Goal: Task Accomplishment & Management: Complete application form

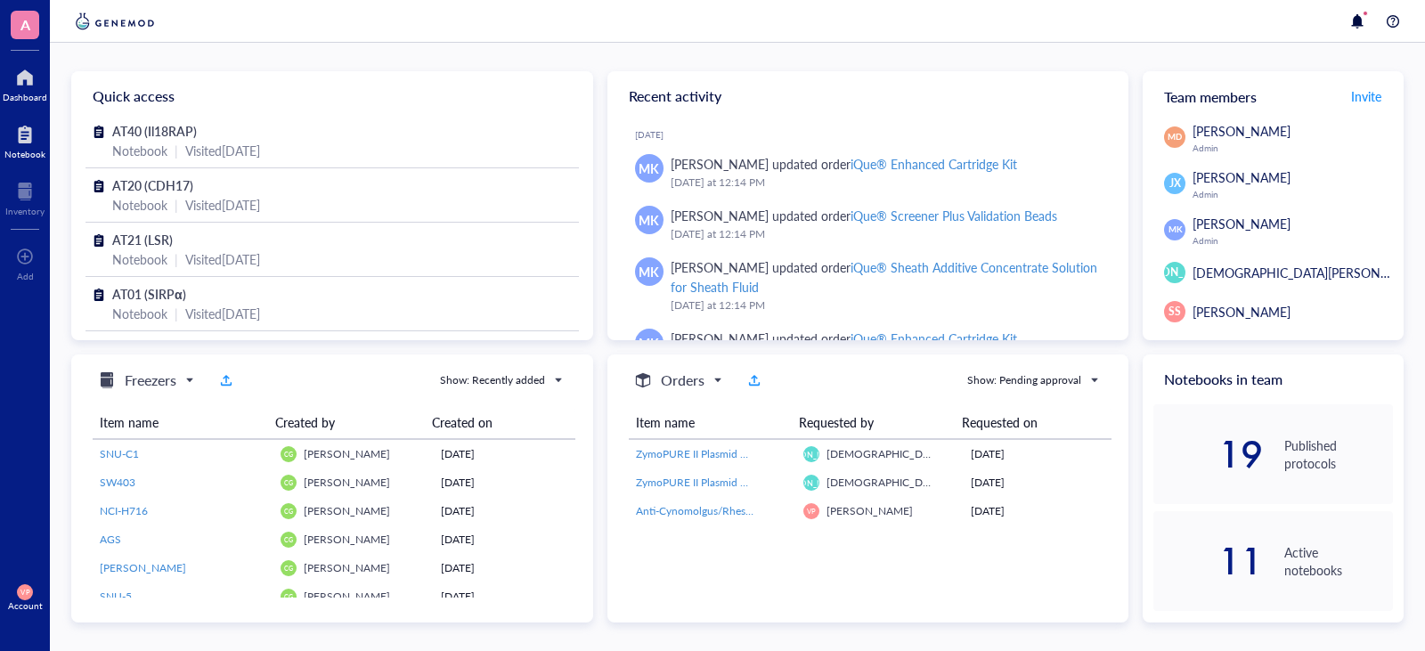
click at [28, 145] on div at bounding box center [24, 134] width 41 height 28
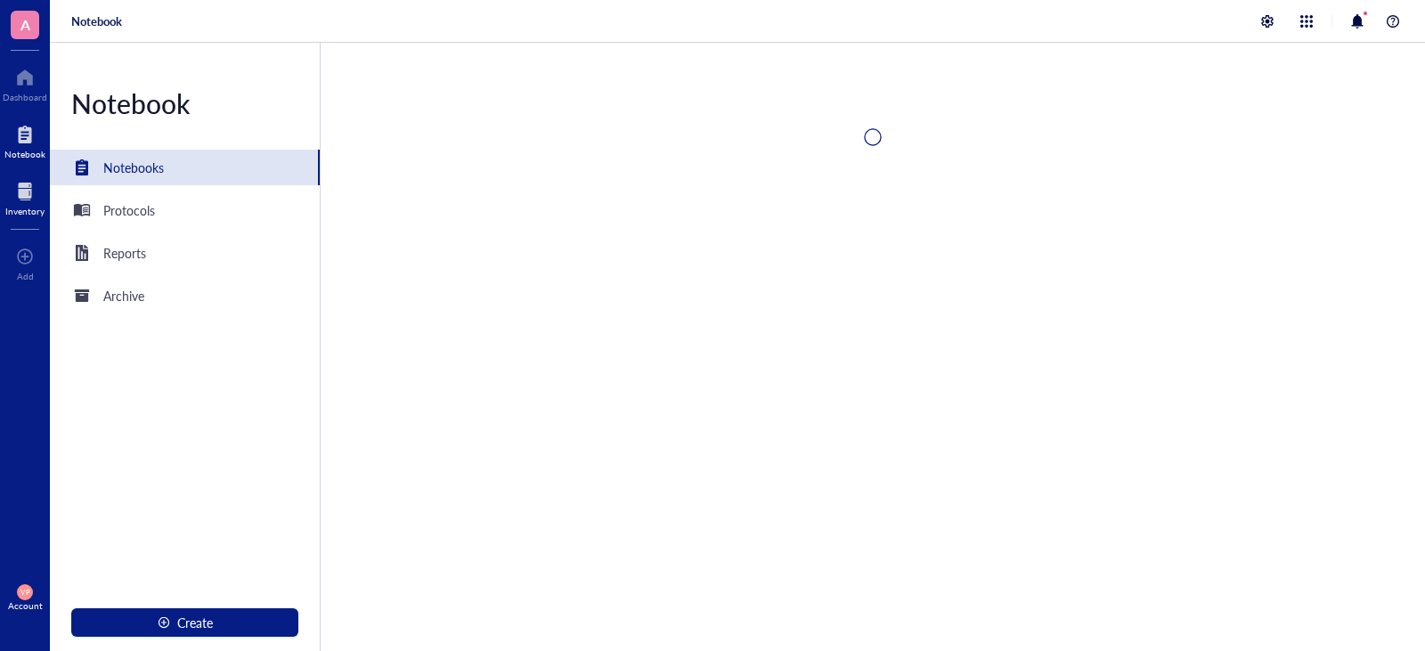
click at [32, 196] on div at bounding box center [24, 191] width 39 height 28
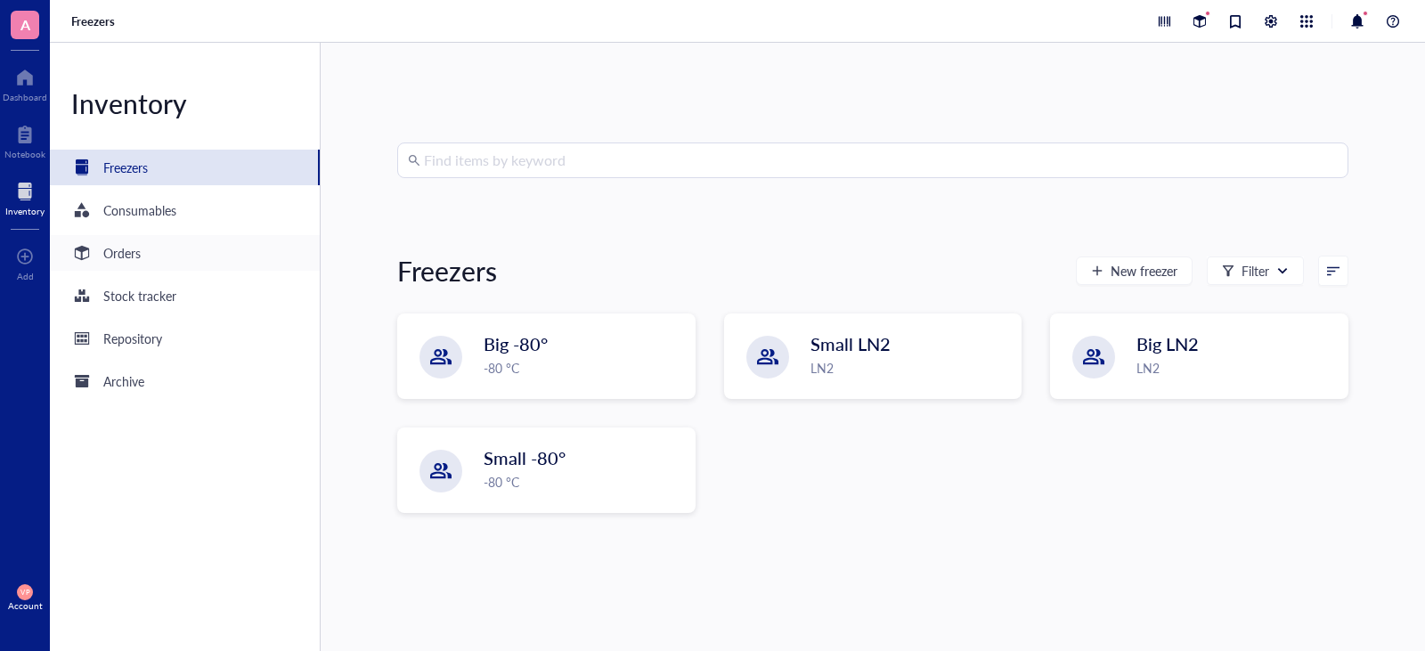
click at [114, 261] on div "Orders" at bounding box center [121, 253] width 37 height 20
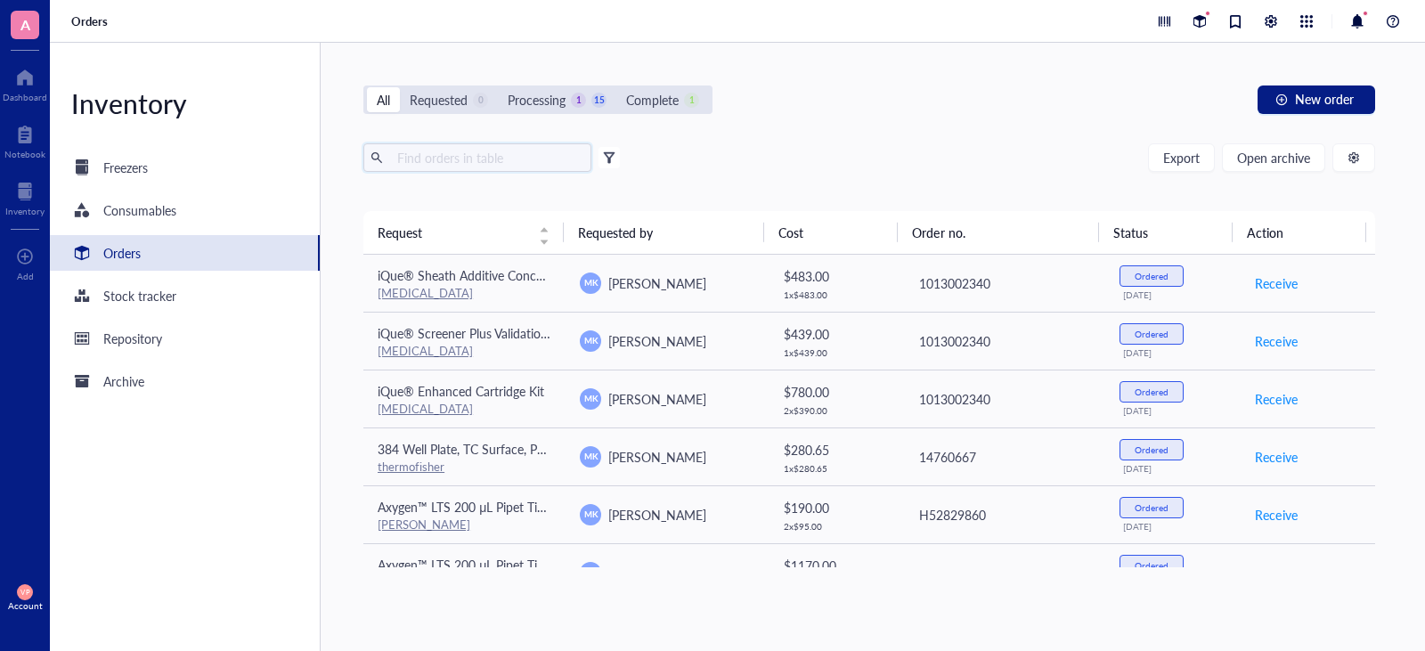
click at [466, 158] on input "text" at bounding box center [487, 157] width 194 height 27
type input "[MEDICAL_DATA]"
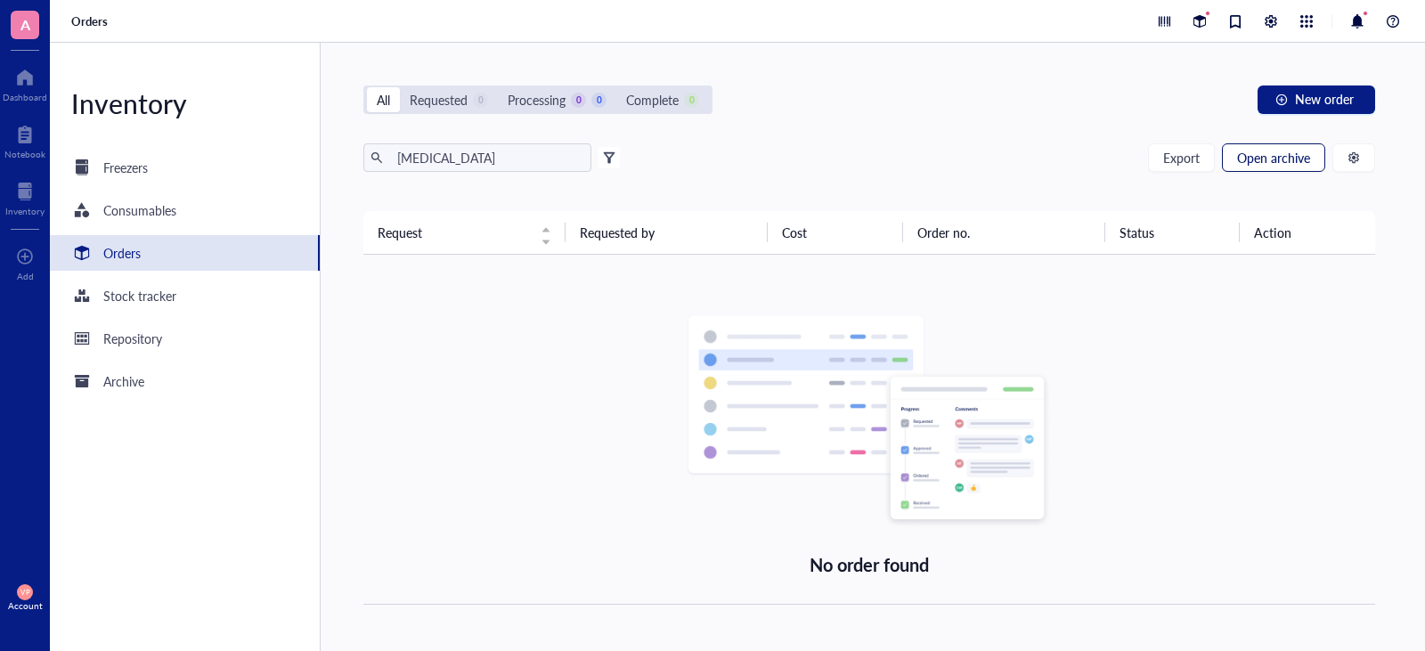
click at [1296, 157] on span "Open archive" at bounding box center [1273, 157] width 73 height 14
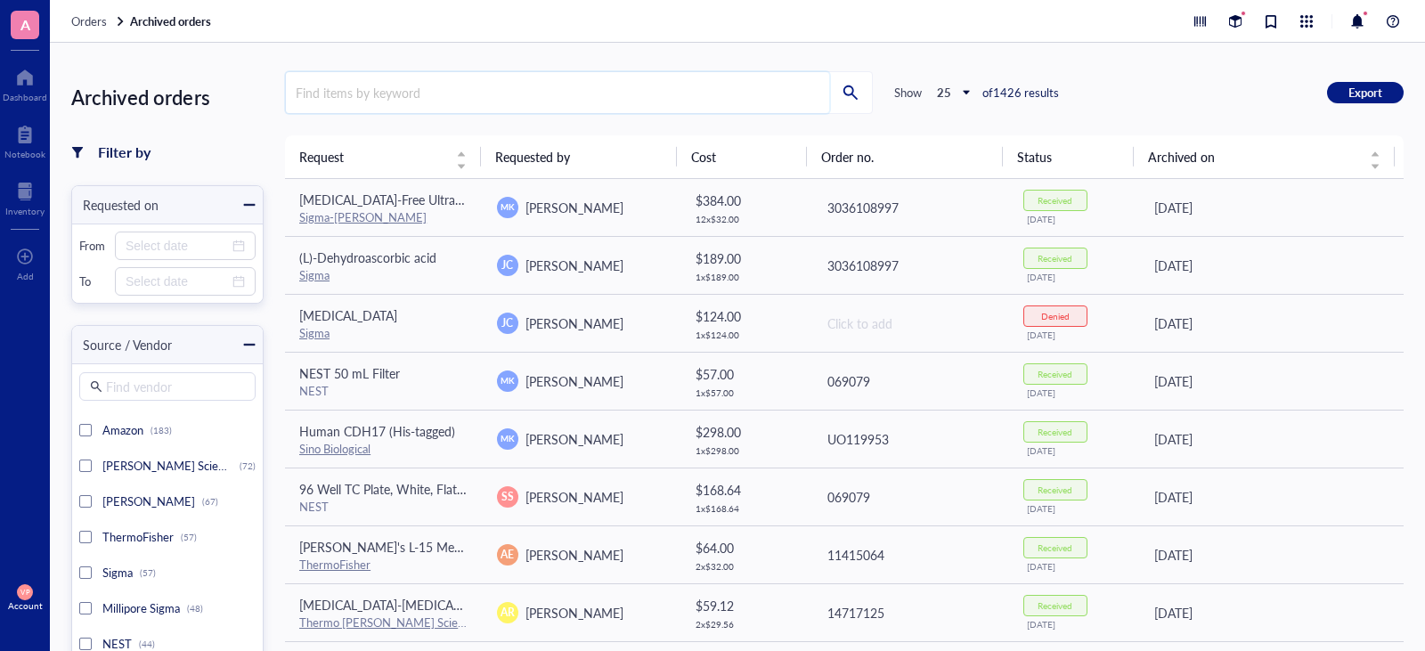
click at [388, 93] on input "search" at bounding box center [557, 92] width 543 height 41
type input "b"
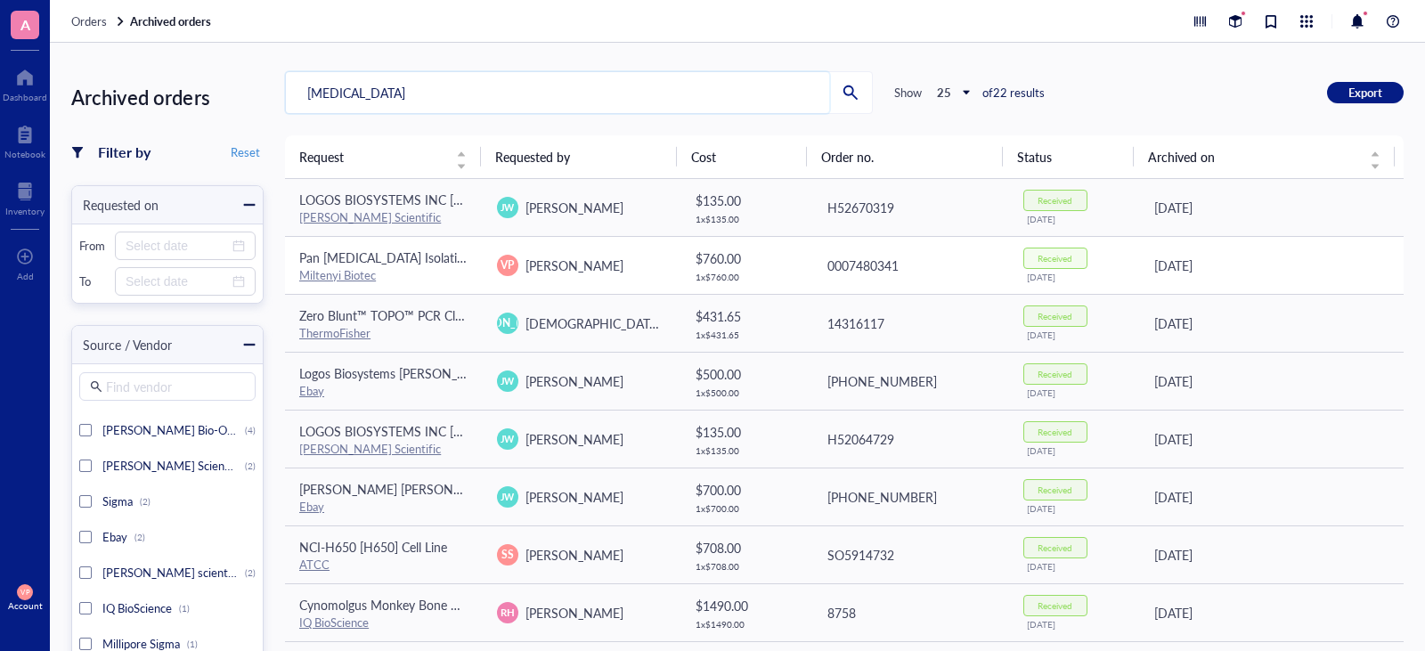
type input "[MEDICAL_DATA]"
click at [344, 264] on span "Pan [MEDICAL_DATA] Isolation Kit II, mouse" at bounding box center [421, 257] width 244 height 18
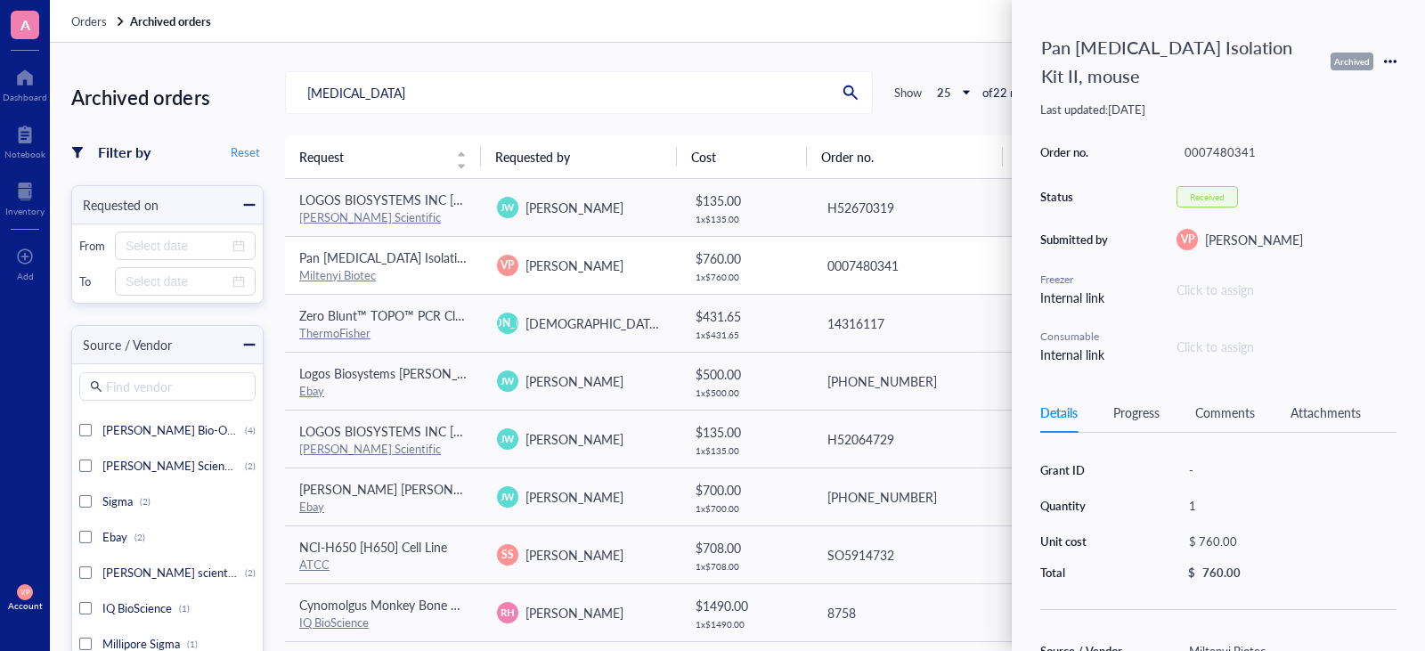
click at [348, 272] on link "Miltenyi Biotec" at bounding box center [337, 274] width 77 height 17
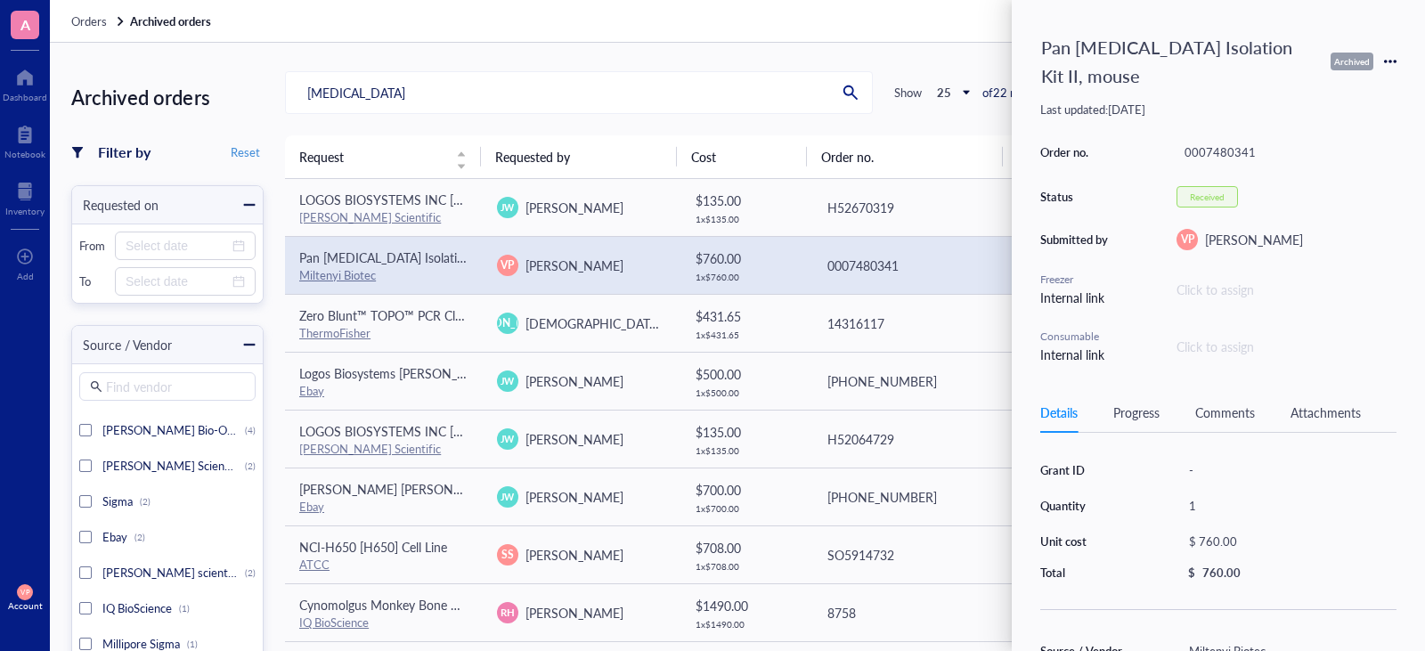
click at [1385, 55] on icon at bounding box center [1390, 61] width 12 height 12
click at [1327, 69] on span "Request again" at bounding box center [1327, 73] width 112 height 20
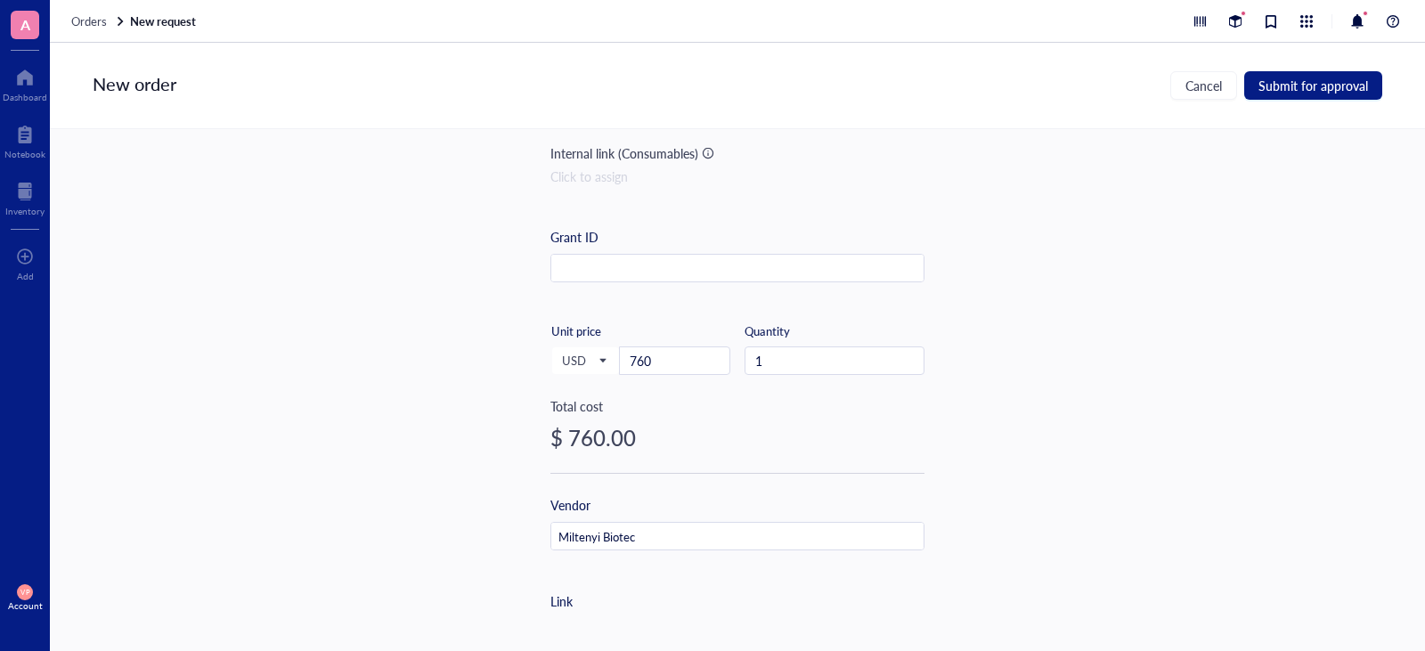
scroll to position [267, 0]
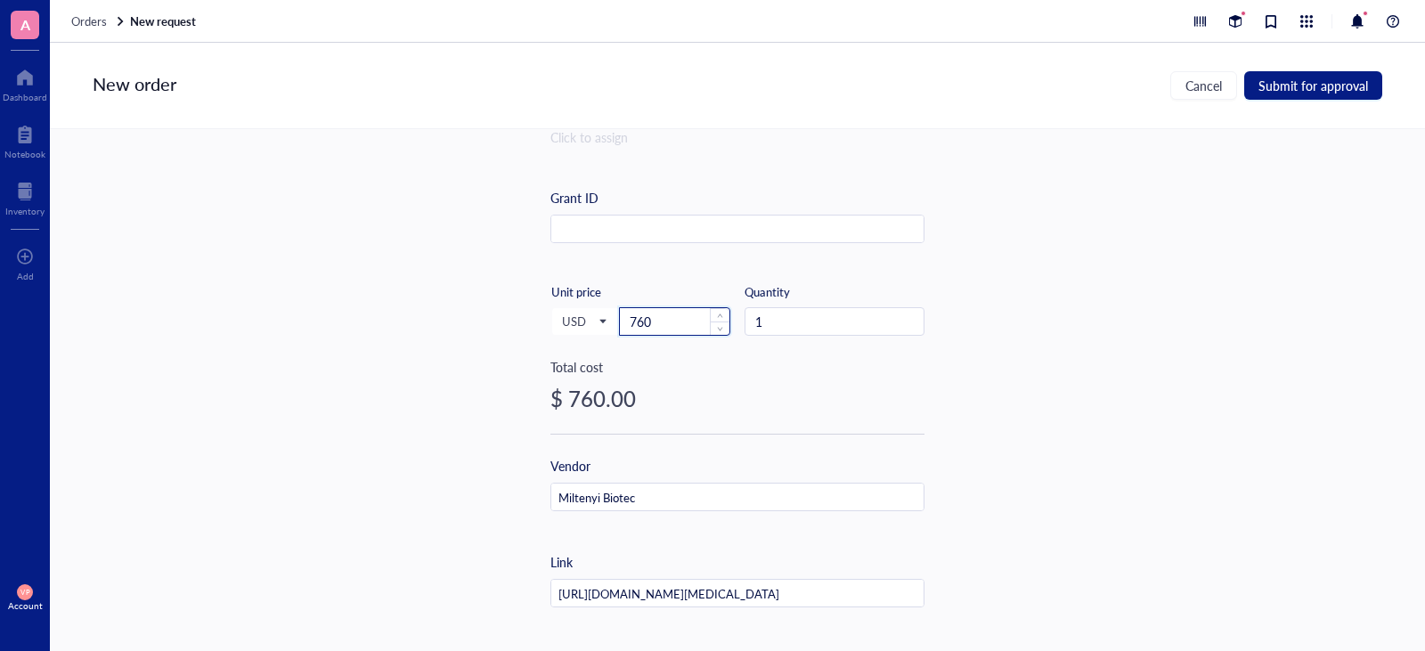
click at [671, 310] on input "760" at bounding box center [675, 321] width 110 height 27
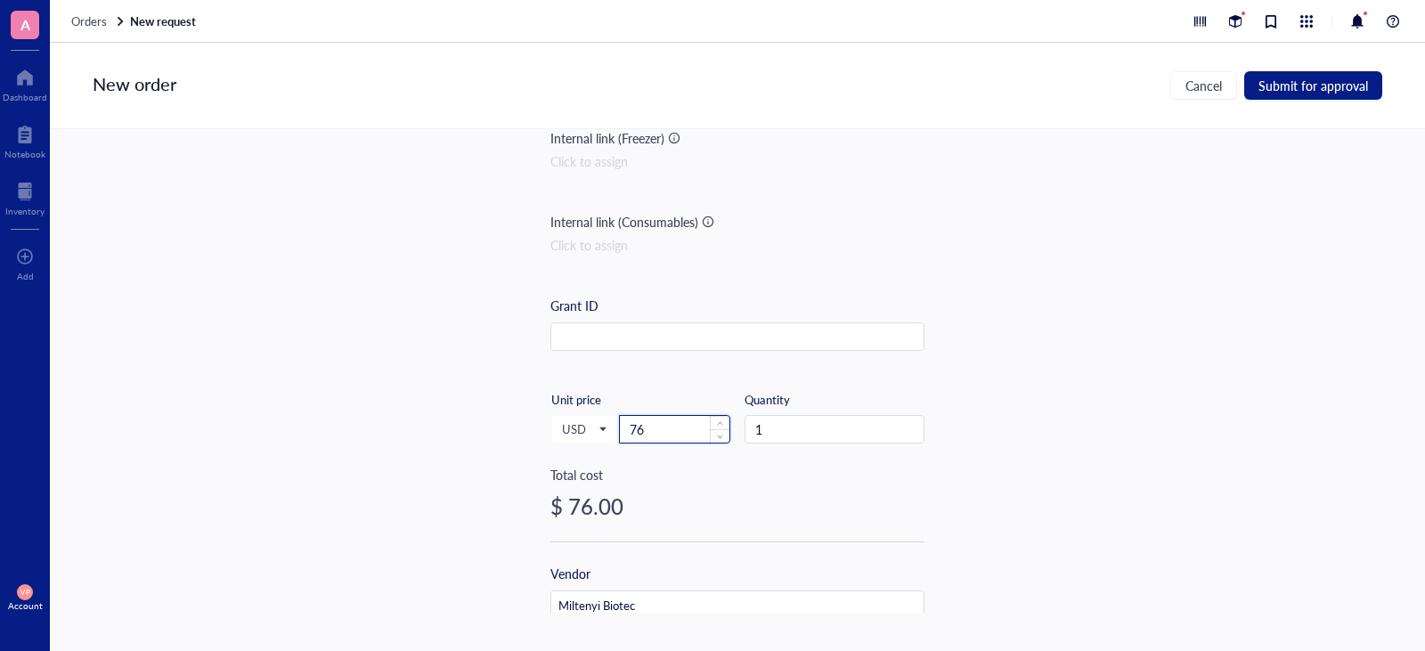
click at [666, 428] on input "76" at bounding box center [675, 429] width 110 height 27
click at [670, 427] on input "7" at bounding box center [675, 429] width 110 height 27
click at [670, 427] on input "79" at bounding box center [675, 429] width 110 height 27
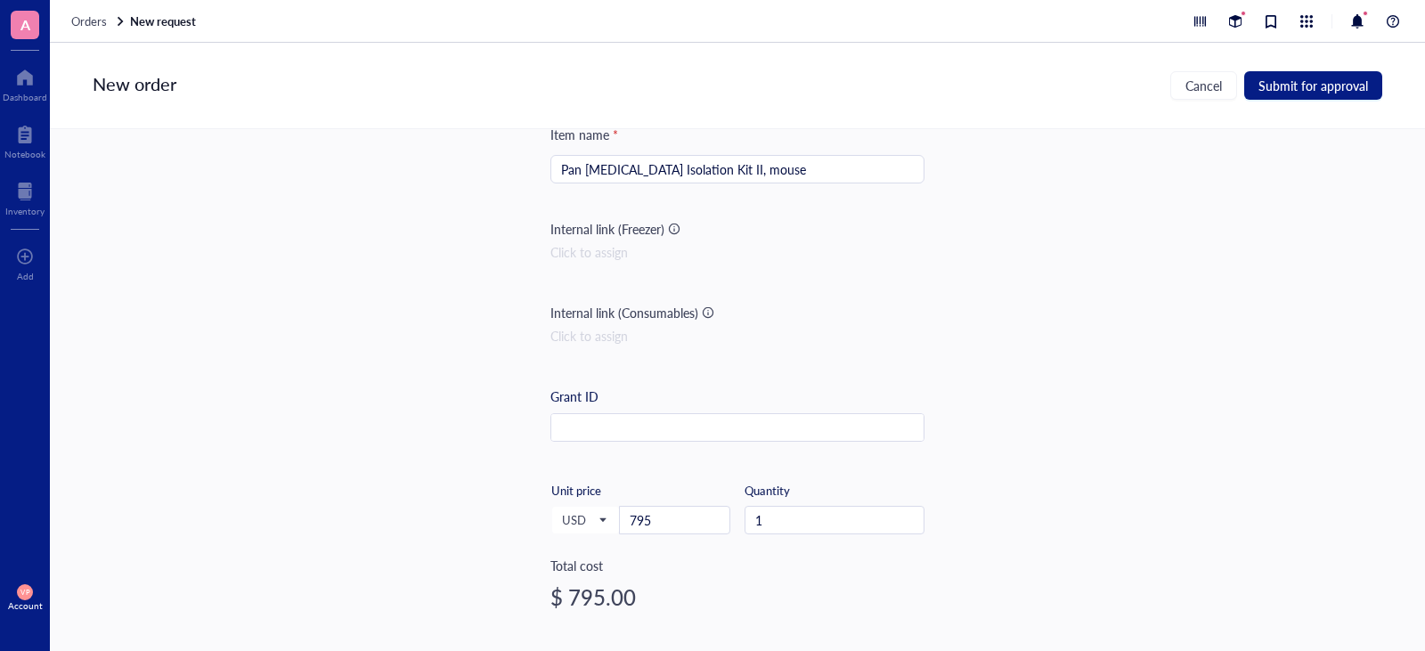
scroll to position [0, 0]
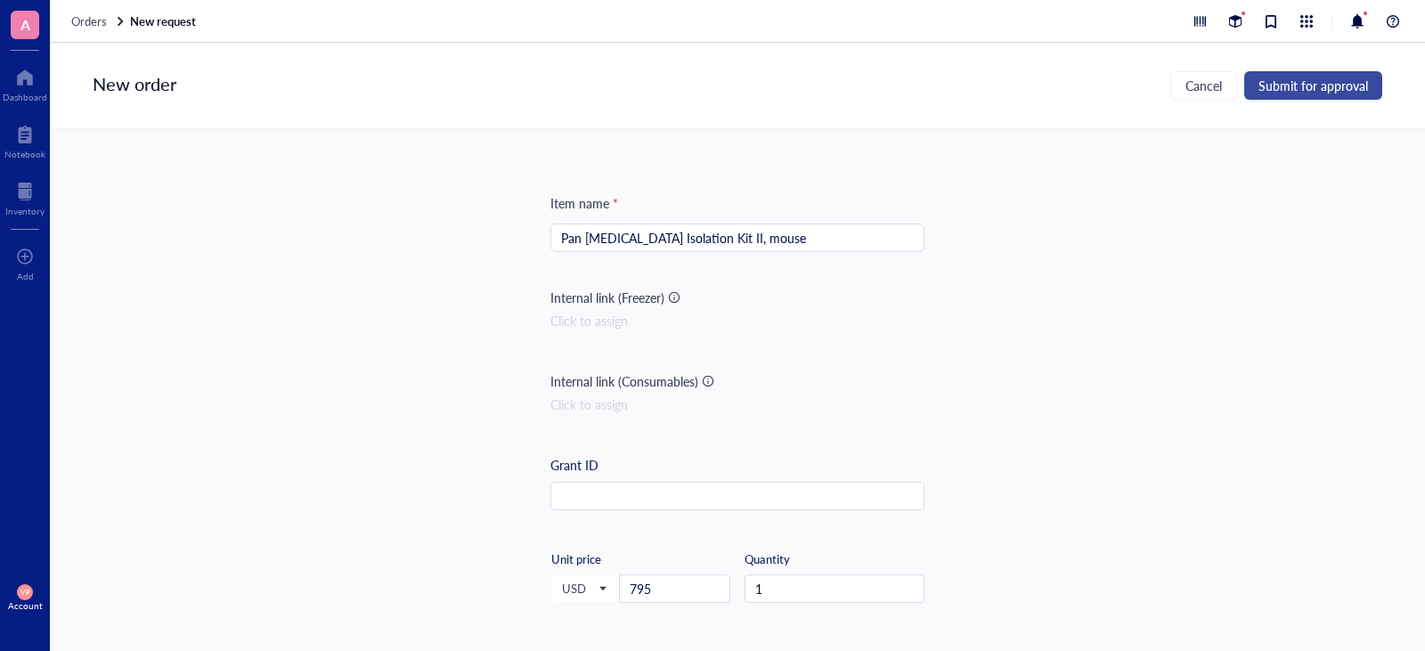
click at [1312, 89] on span "Submit for approval" at bounding box center [1313, 85] width 110 height 14
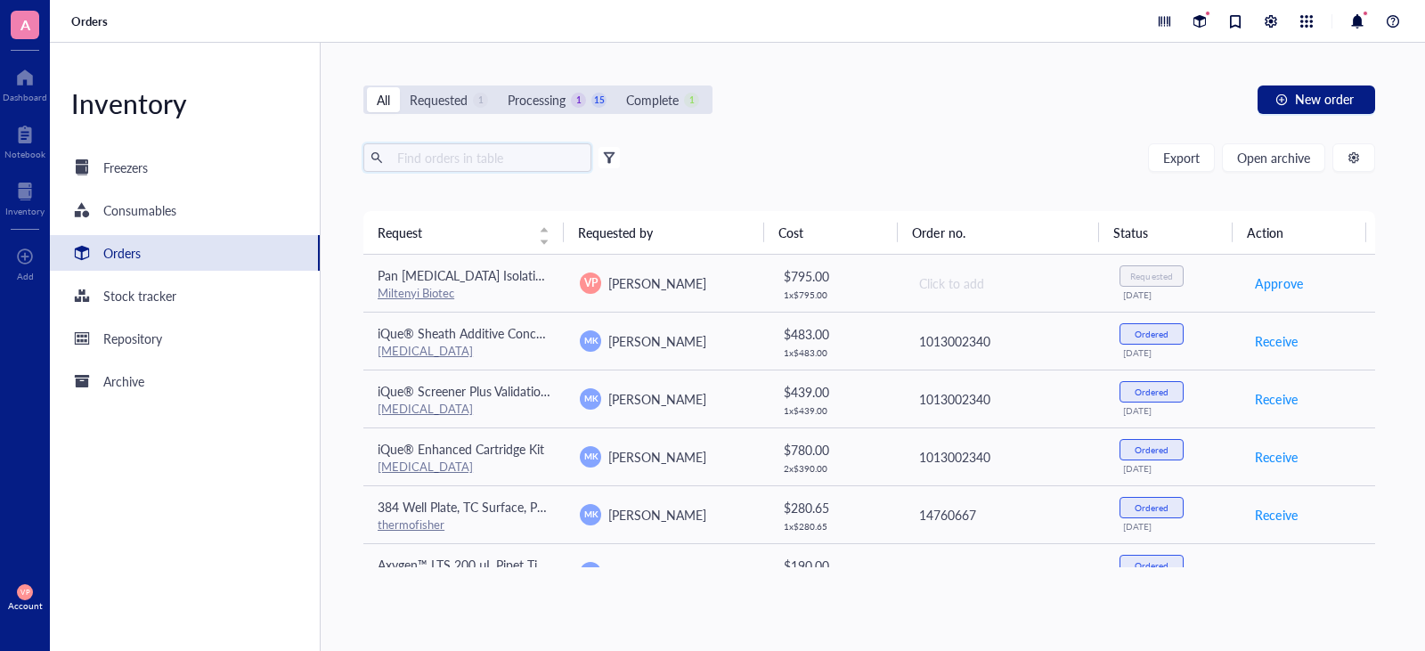
click at [424, 157] on input "text" at bounding box center [487, 157] width 194 height 27
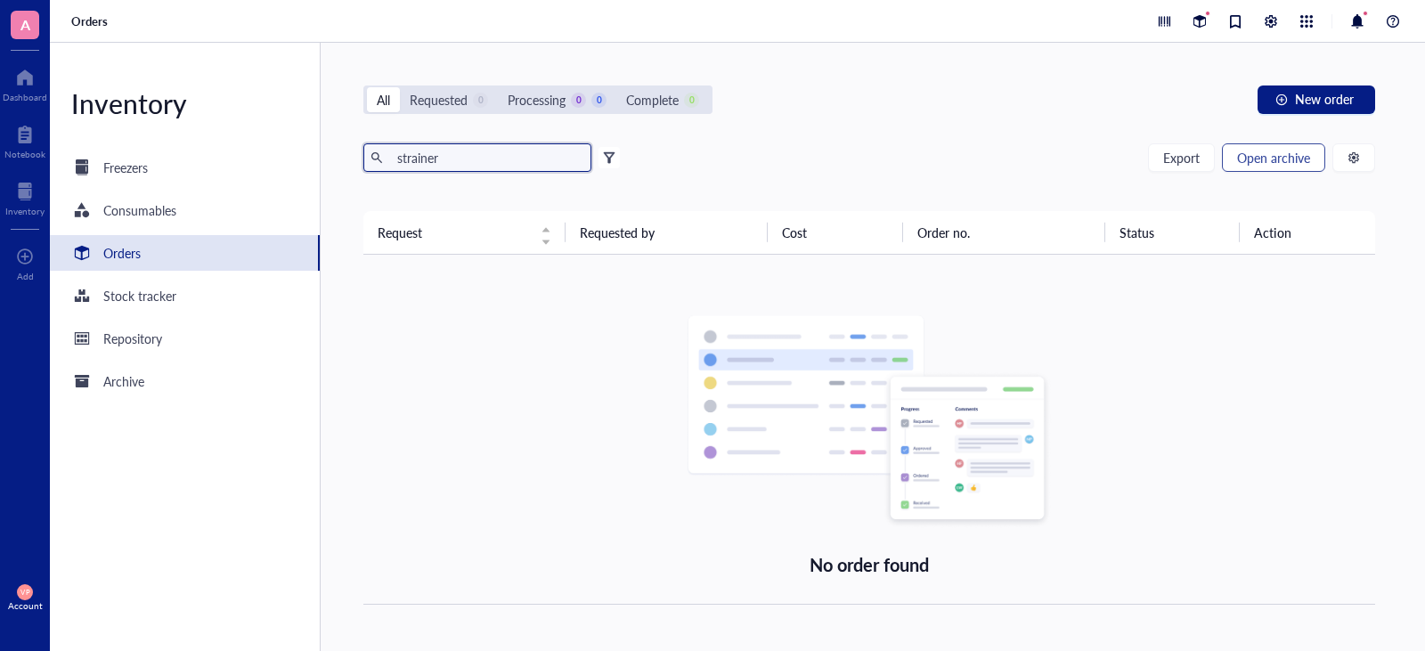
type input "strainer"
click at [1267, 154] on span "Open archive" at bounding box center [1273, 157] width 73 height 14
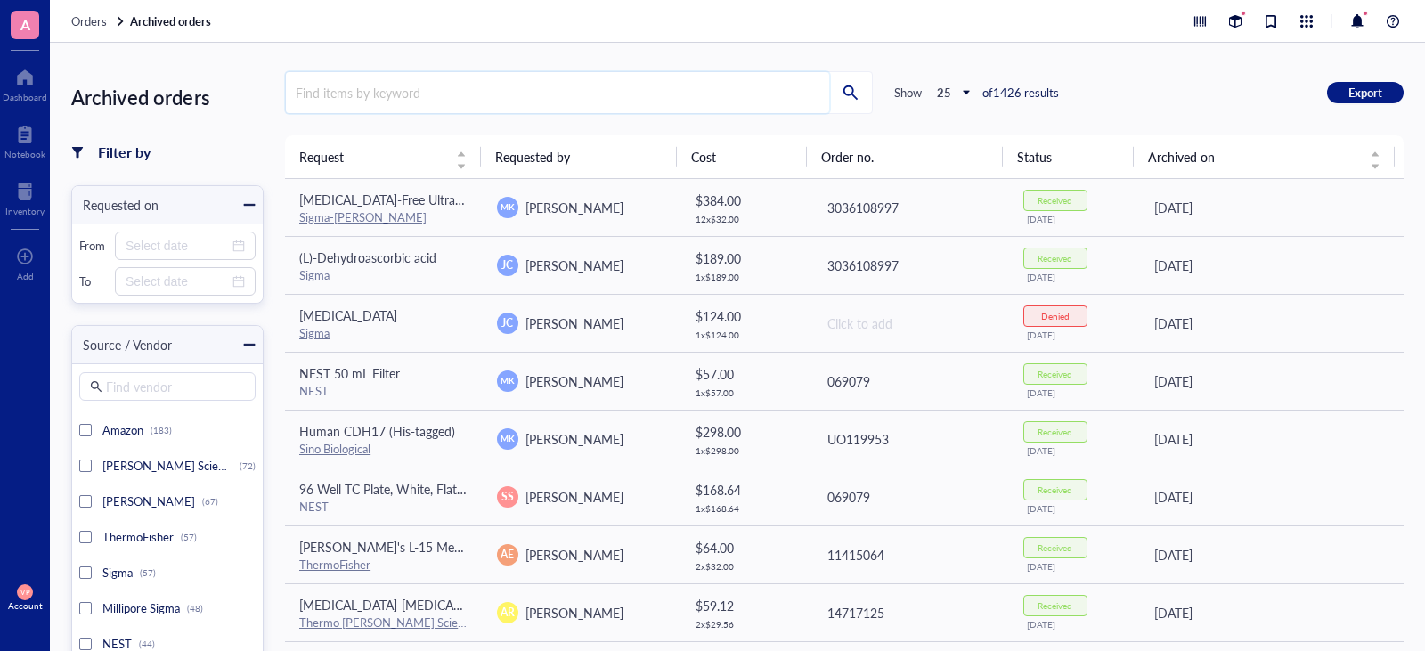
click at [360, 105] on input "search" at bounding box center [557, 92] width 543 height 41
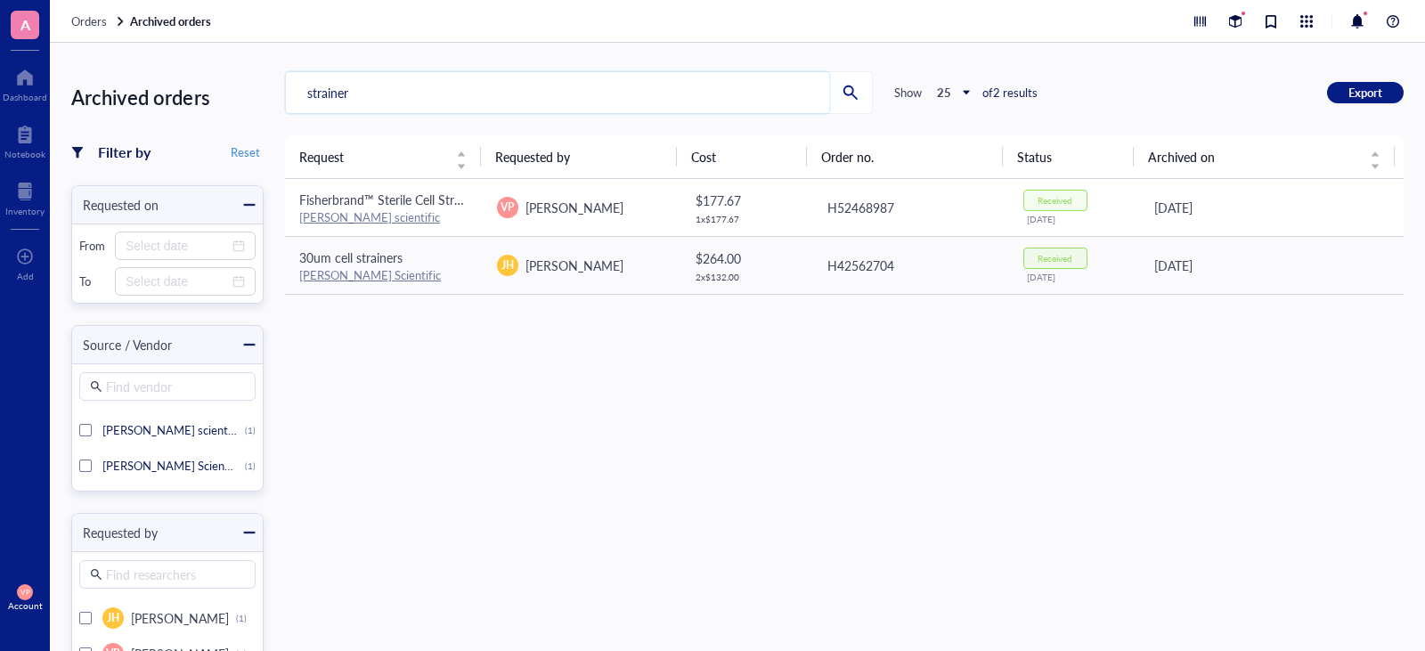
type input "strainer"
click at [342, 215] on link "[PERSON_NAME] scientific" at bounding box center [369, 216] width 141 height 17
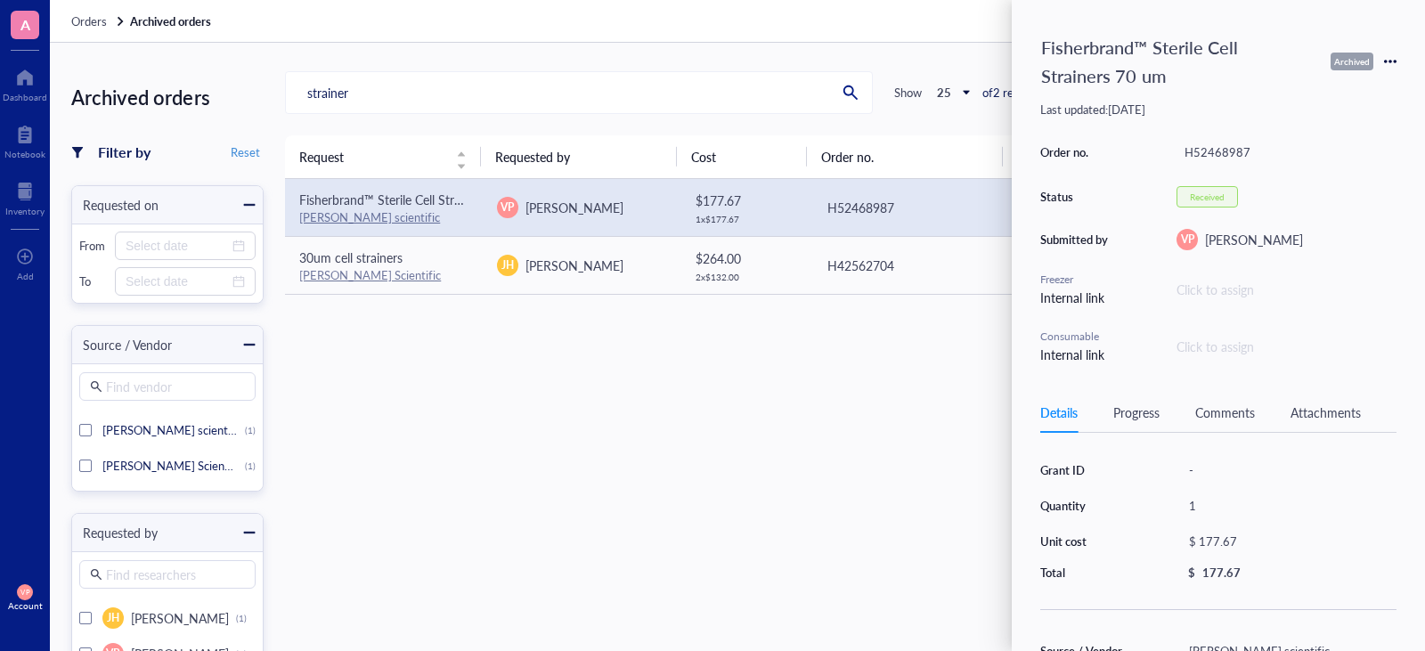
click at [1387, 60] on icon at bounding box center [1390, 61] width 12 height 12
click at [1327, 87] on span "Request again" at bounding box center [1327, 87] width 112 height 20
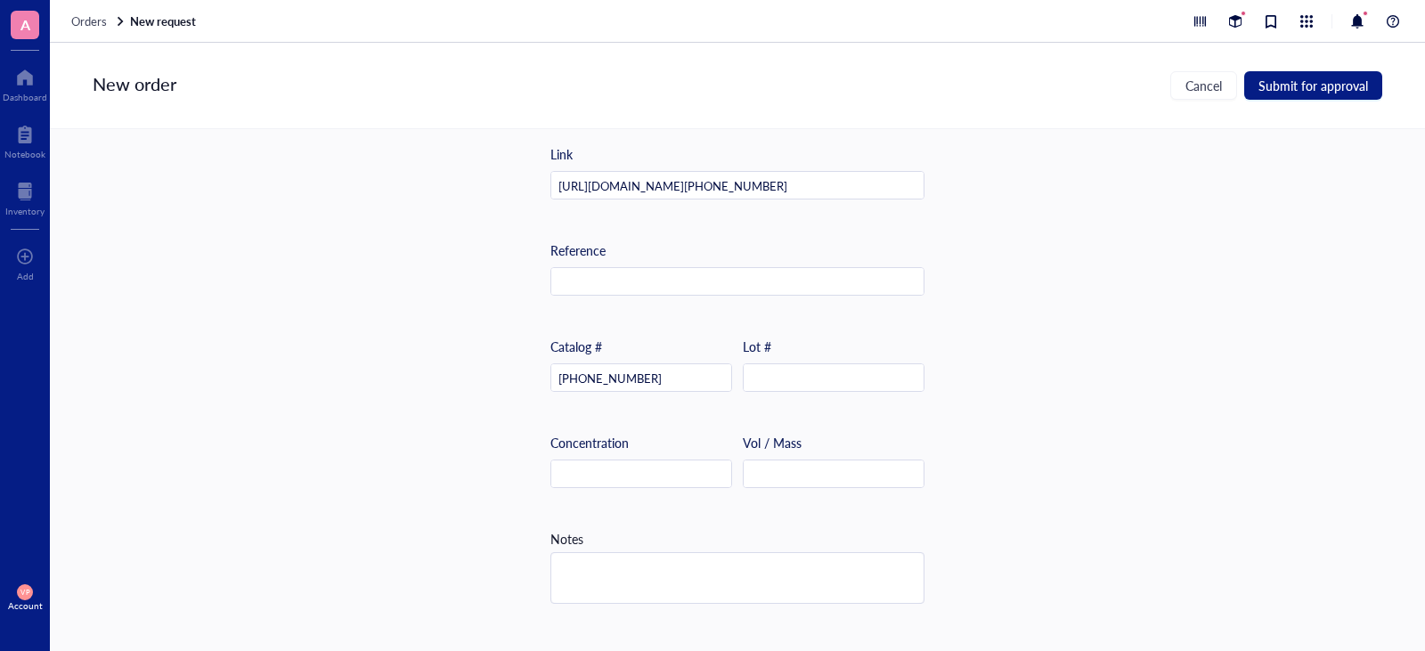
scroll to position [723, 0]
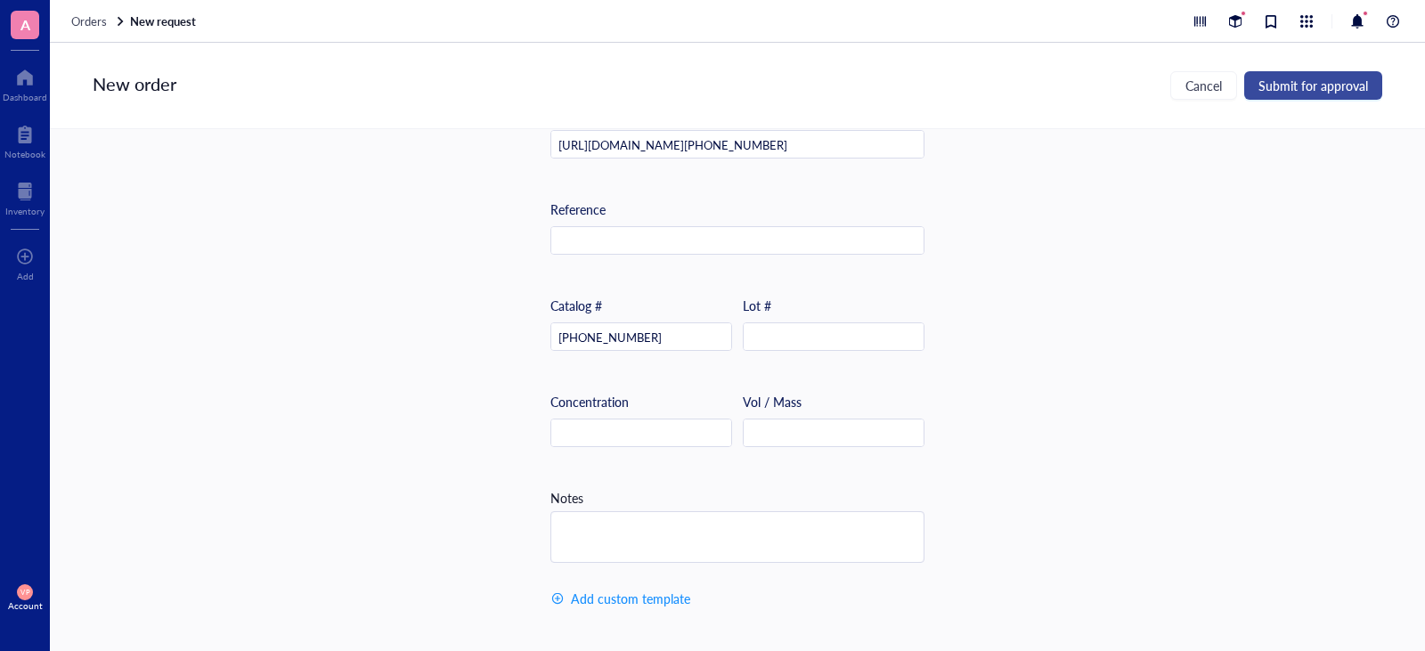
click at [1321, 93] on span "Submit for approval" at bounding box center [1313, 85] width 110 height 14
